Goal: Task Accomplishment & Management: Manage account settings

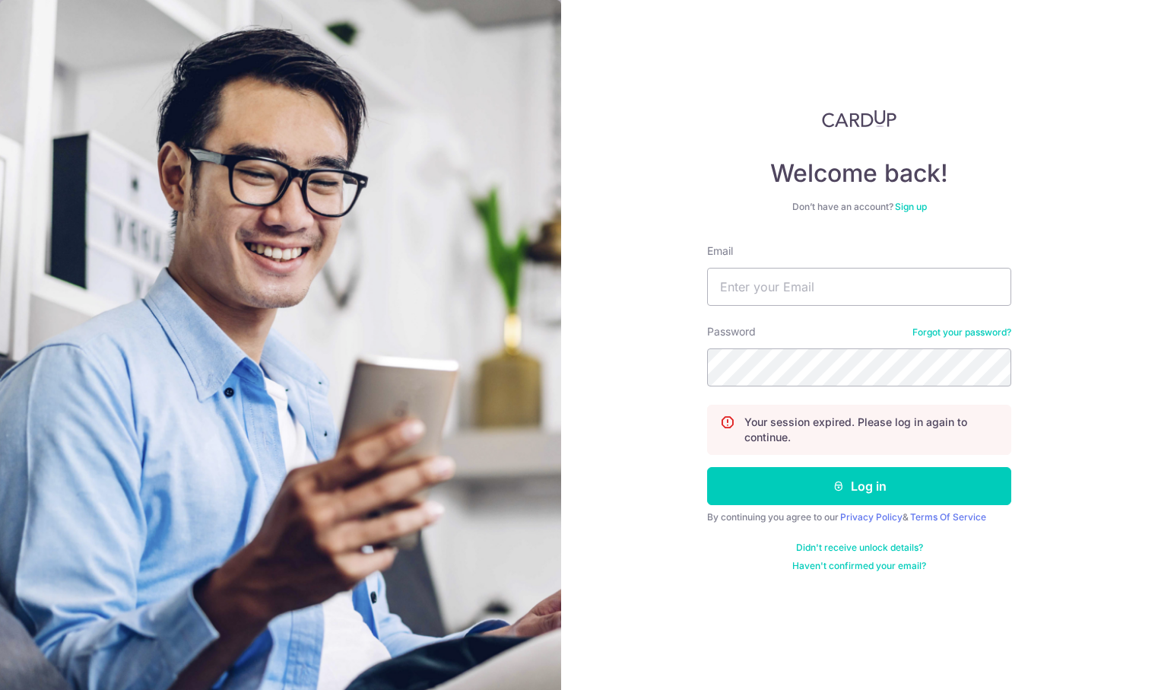
click at [787, 249] on div "Email" at bounding box center [859, 274] width 304 height 62
click at [788, 287] on input "Email" at bounding box center [859, 287] width 304 height 38
type input "[EMAIL_ADDRESS][DOMAIN_NAME]"
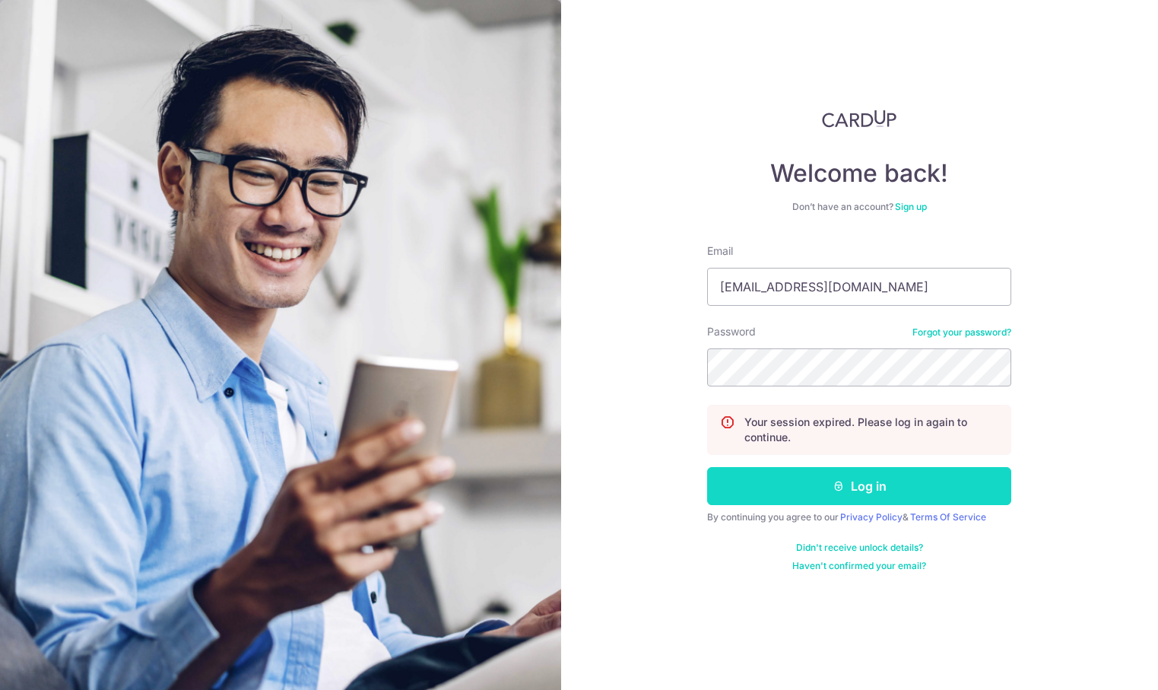
click at [822, 493] on button "Log in" at bounding box center [859, 486] width 304 height 38
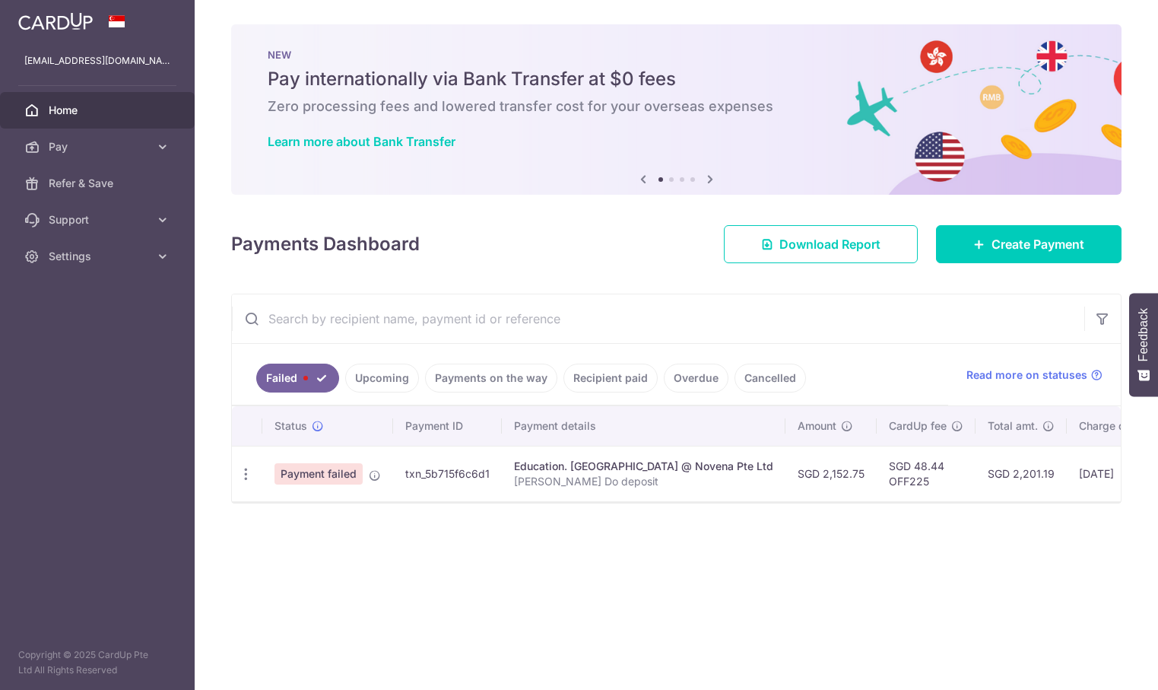
click at [341, 472] on span "Payment failed" at bounding box center [318, 473] width 88 height 21
click at [248, 482] on div "Update payment Upload doc" at bounding box center [246, 474] width 28 height 28
click at [255, 468] on div "Update payment Upload doc" at bounding box center [246, 474] width 28 height 28
click at [249, 471] on icon "button" at bounding box center [246, 474] width 16 height 16
click at [300, 519] on span "Update payment" at bounding box center [326, 515] width 103 height 18
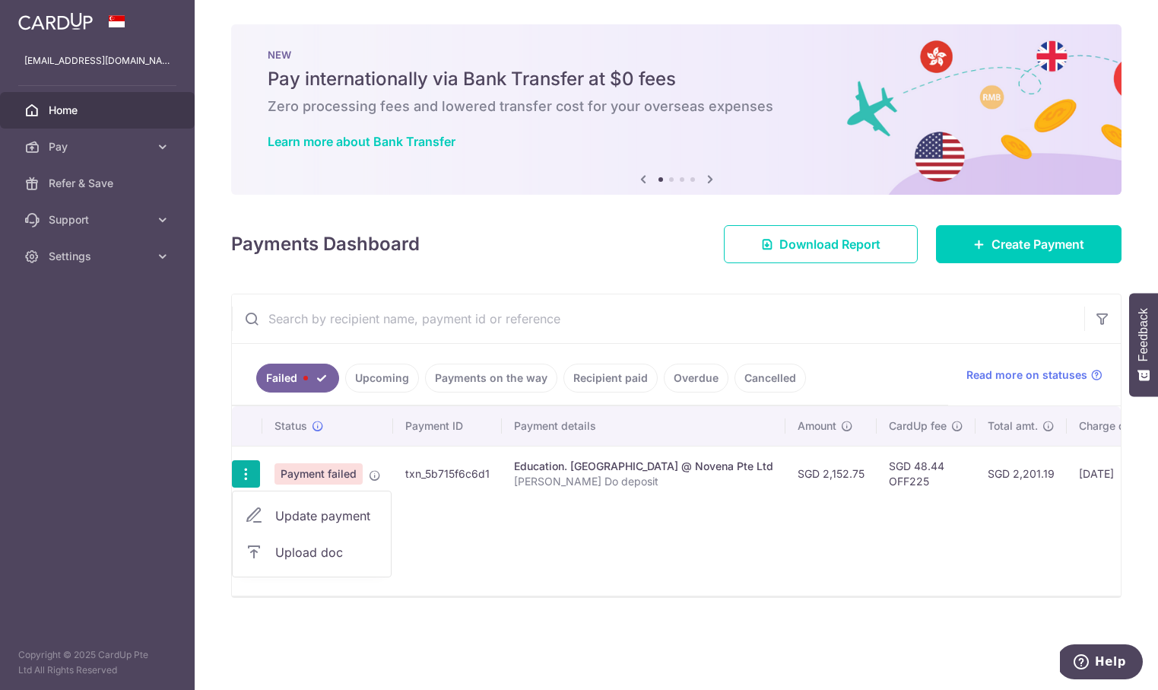
radio input "true"
type input "2,152.75"
type input "[PERSON_NAME] Do deposit"
type input "OFF225"
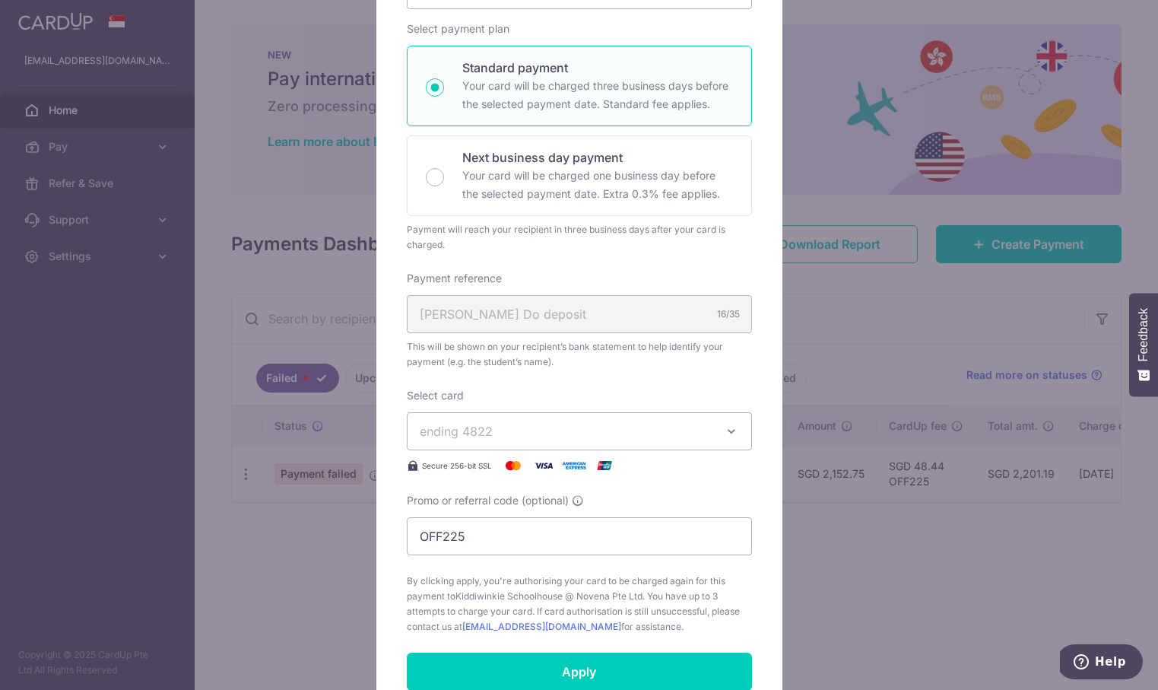
scroll to position [541, 0]
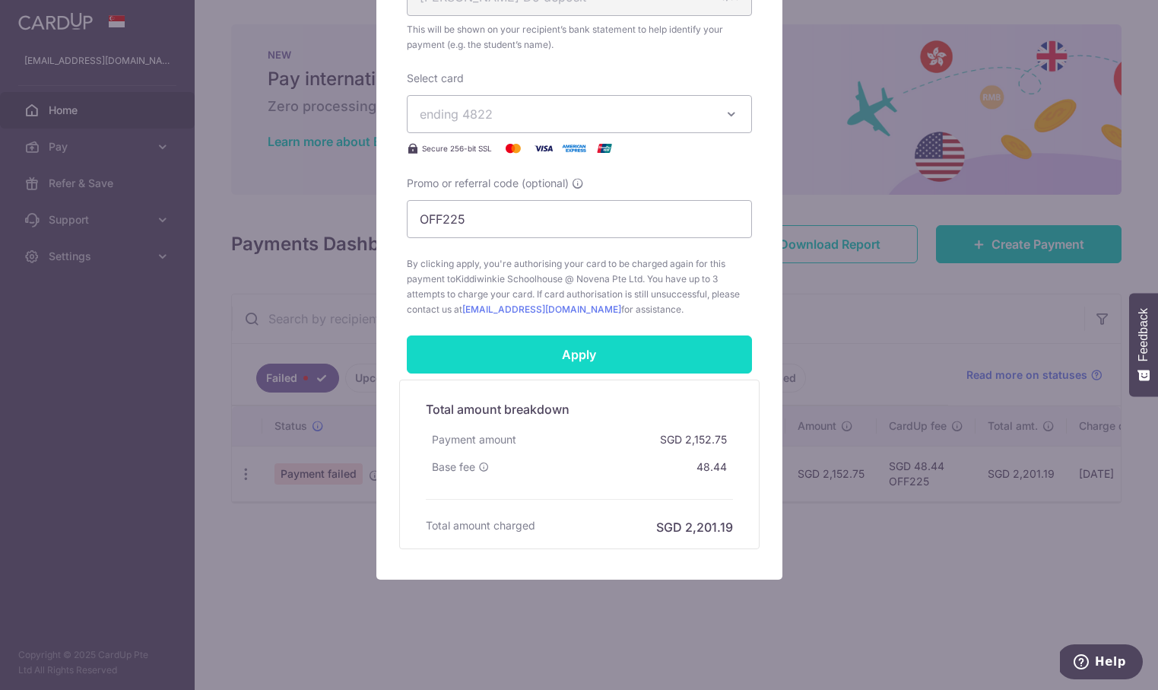
click at [623, 361] on input "Apply" at bounding box center [579, 354] width 345 height 38
